Goal: Use online tool/utility: Utilize a website feature to perform a specific function

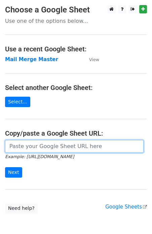
click at [58, 148] on input "url" at bounding box center [74, 146] width 138 height 13
type input "[URL][DOMAIN_NAME]"
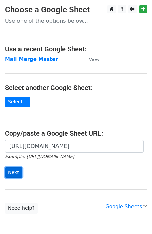
click at [15, 174] on input "Next" at bounding box center [13, 172] width 17 height 10
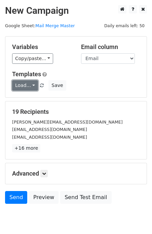
click at [27, 87] on link "Load..." at bounding box center [25, 85] width 26 height 10
click at [27, 105] on div "T1" at bounding box center [39, 100] width 54 height 17
click at [26, 89] on link "Load..." at bounding box center [25, 85] width 26 height 10
click at [23, 96] on link "T1" at bounding box center [38, 100] width 53 height 11
